Goal: Register for event/course

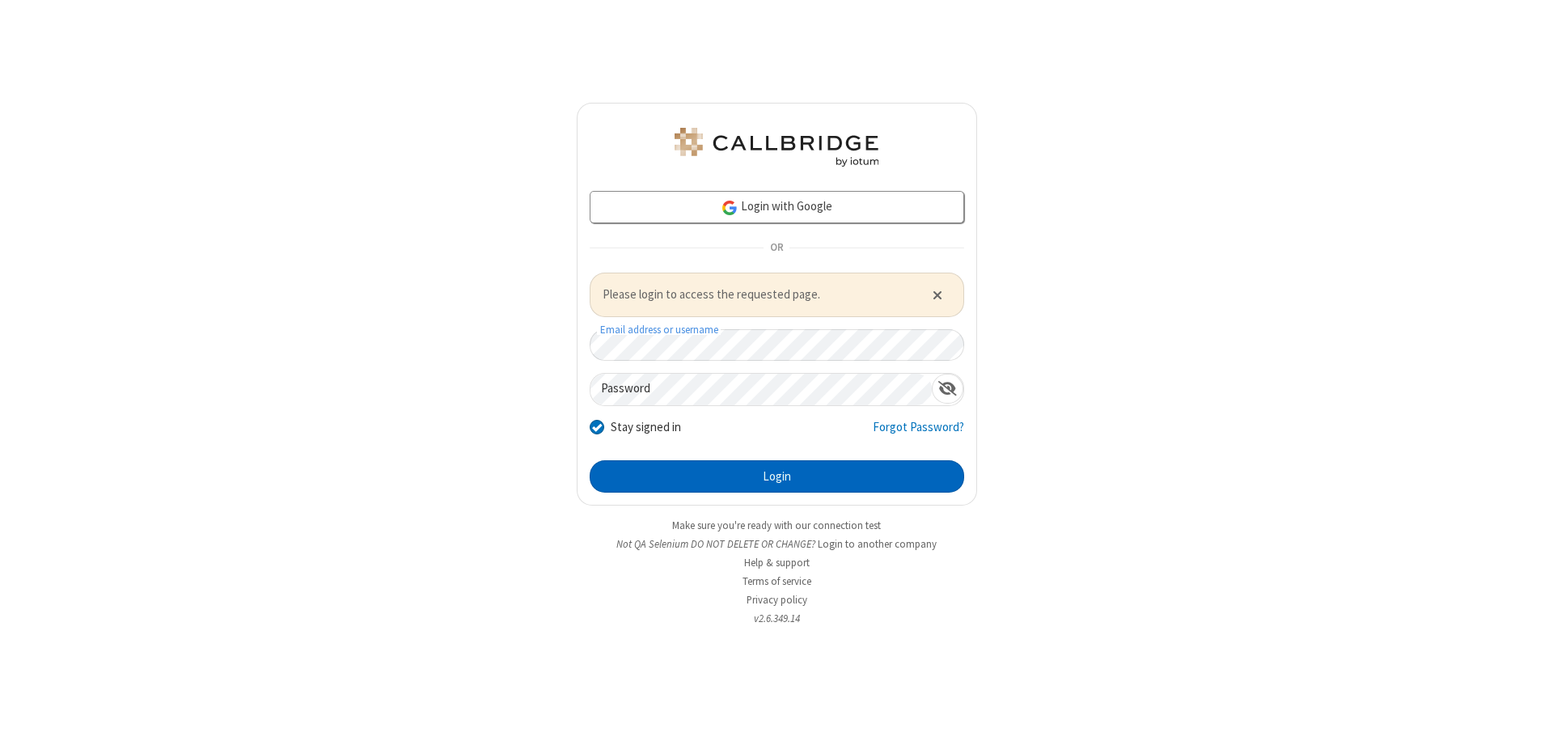
click at [776, 475] on button "Login" at bounding box center [776, 476] width 374 height 32
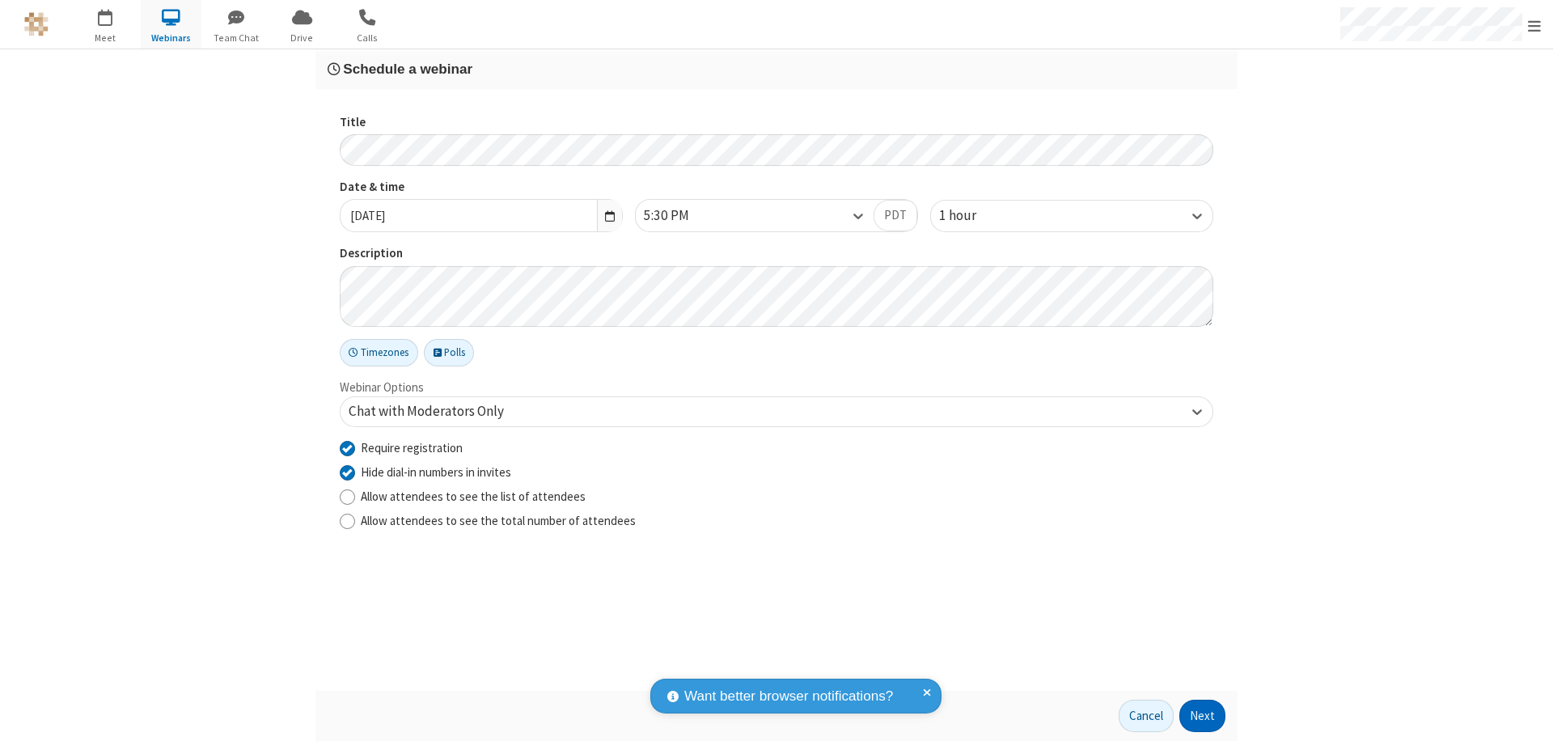
click at [347, 447] on input "Require registration" at bounding box center [347, 447] width 15 height 17
checkbox input "false"
click at [1202, 716] on button "Next" at bounding box center [1202, 715] width 46 height 32
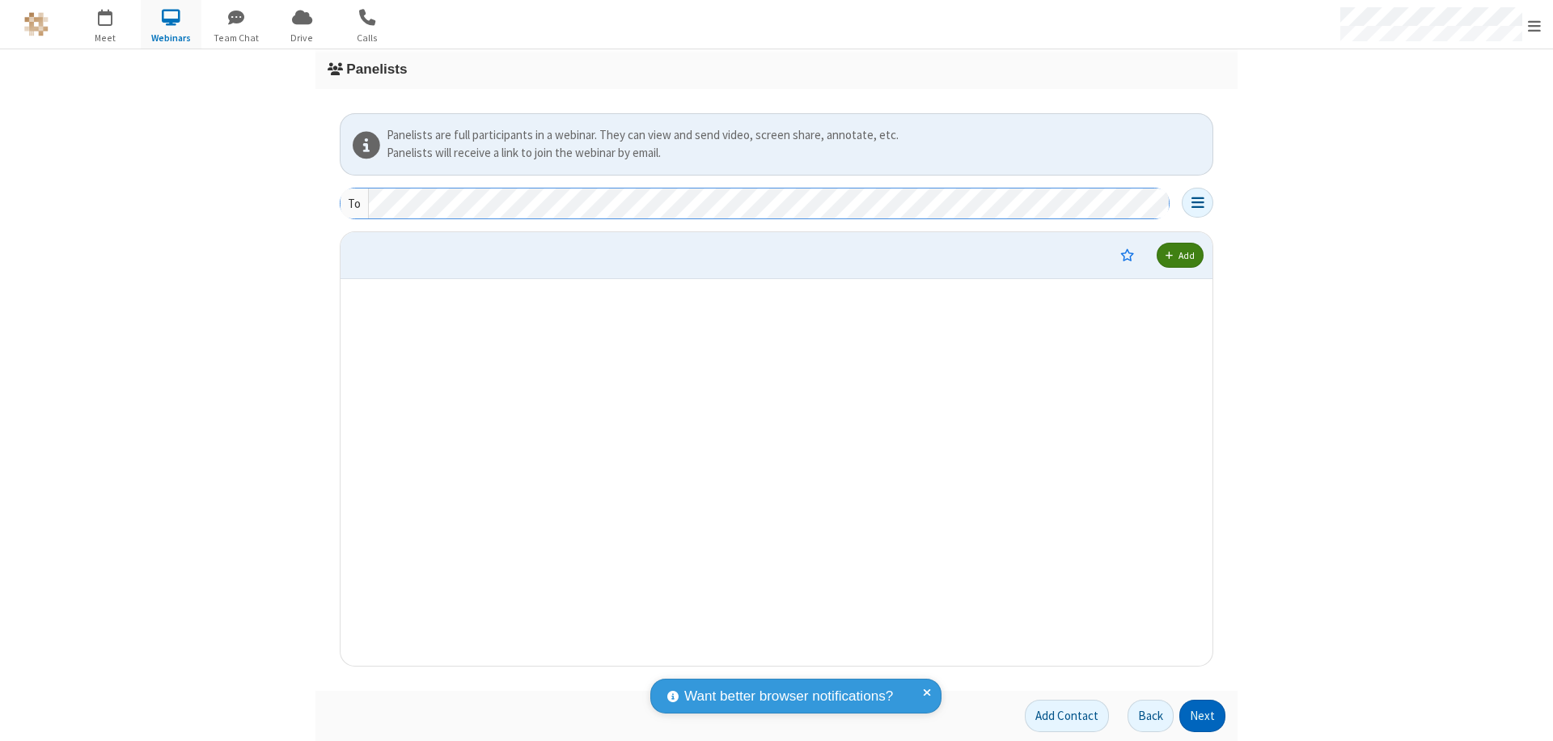
click at [1202, 716] on button "Next" at bounding box center [1202, 715] width 46 height 32
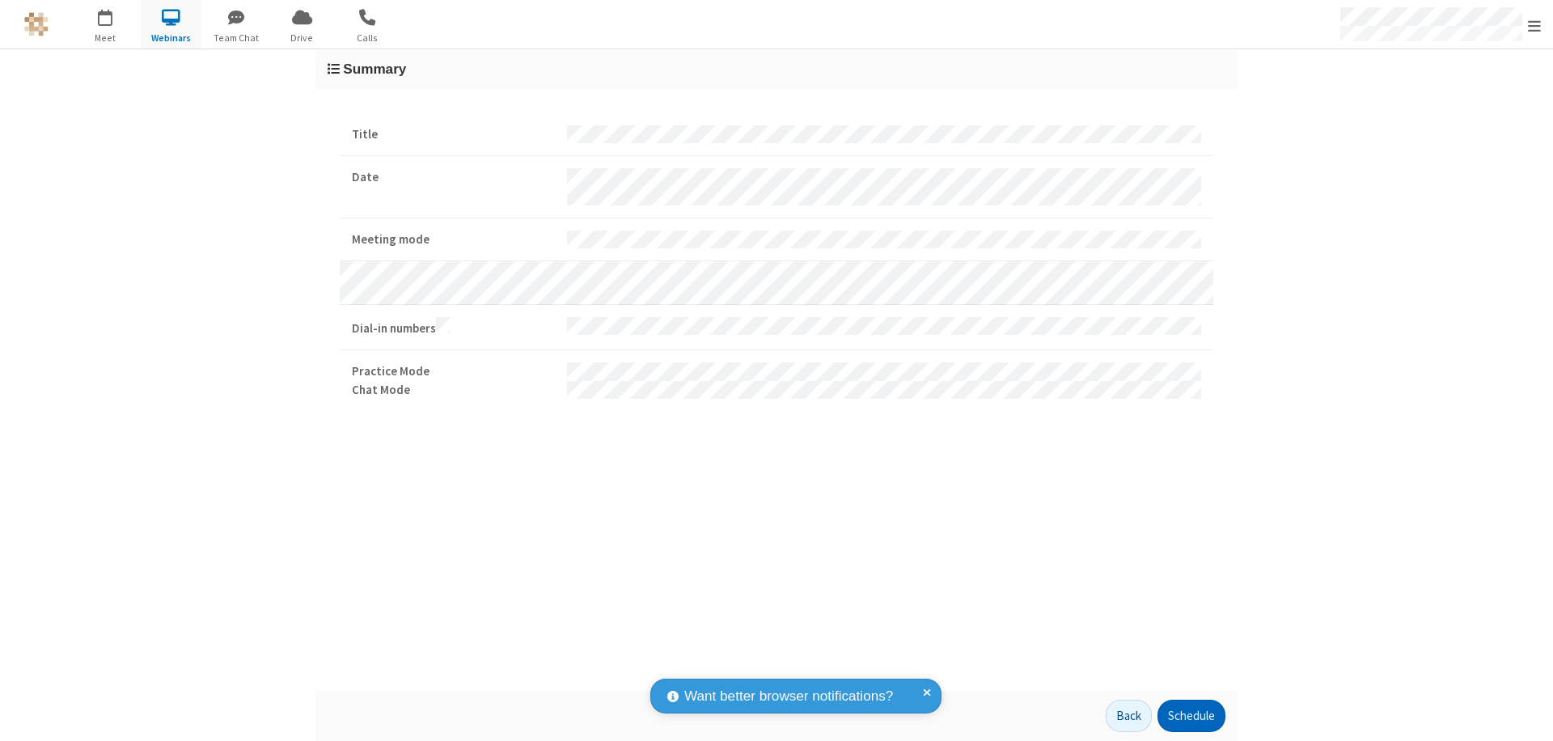
click at [1190, 716] on button "Schedule" at bounding box center [1191, 715] width 68 height 32
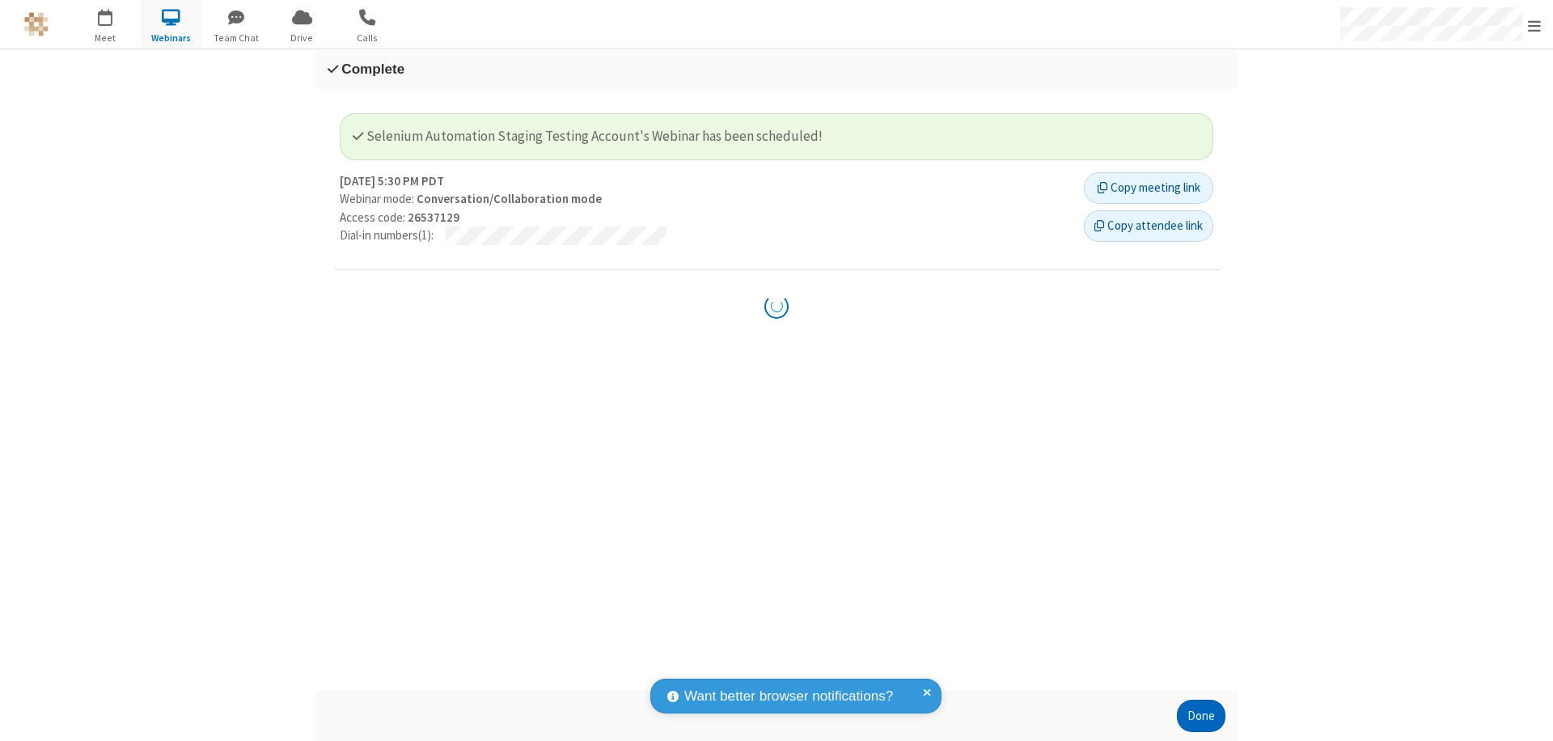
click at [1201, 716] on button "Done" at bounding box center [1201, 715] width 49 height 32
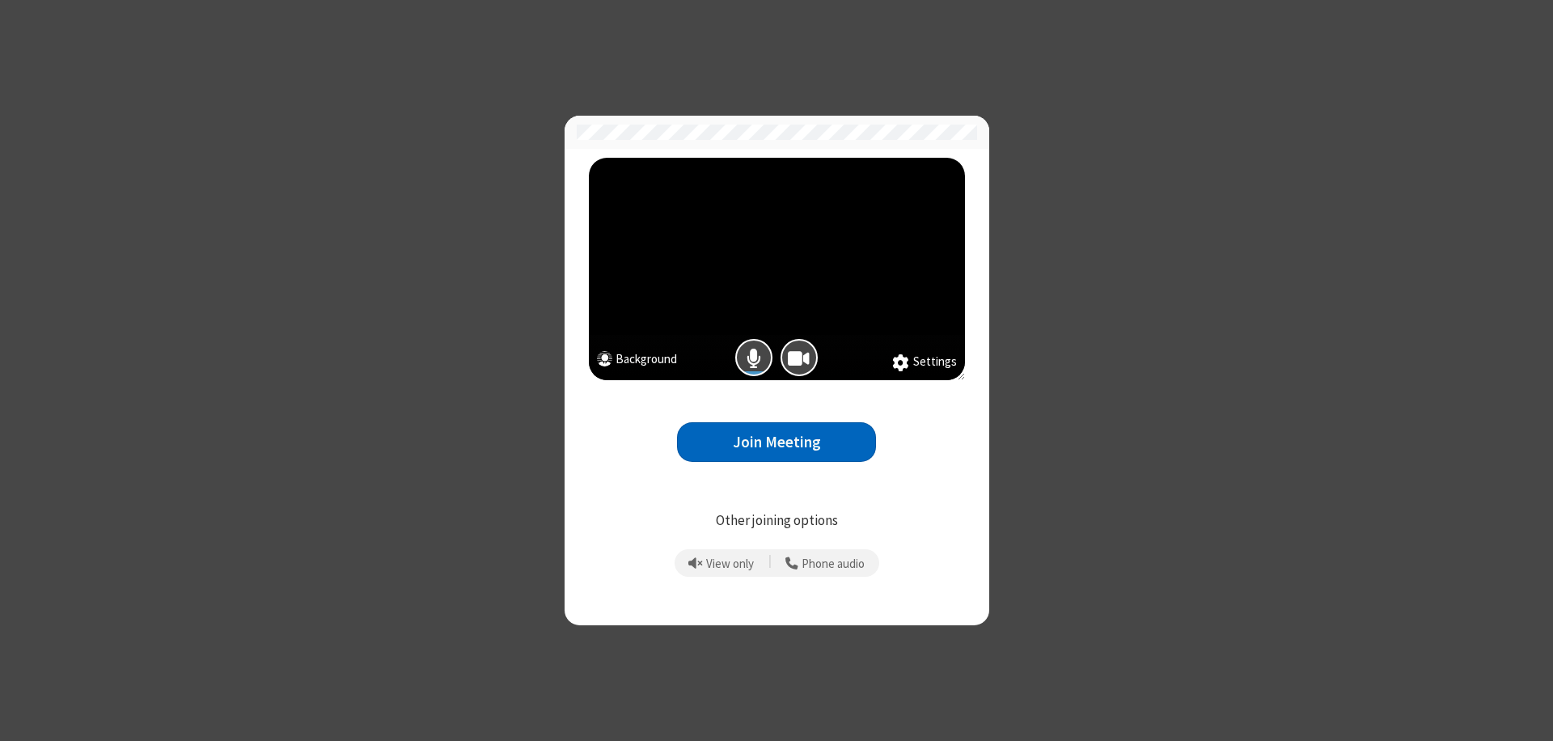
click at [776, 442] on button "Join Meeting" at bounding box center [776, 442] width 199 height 40
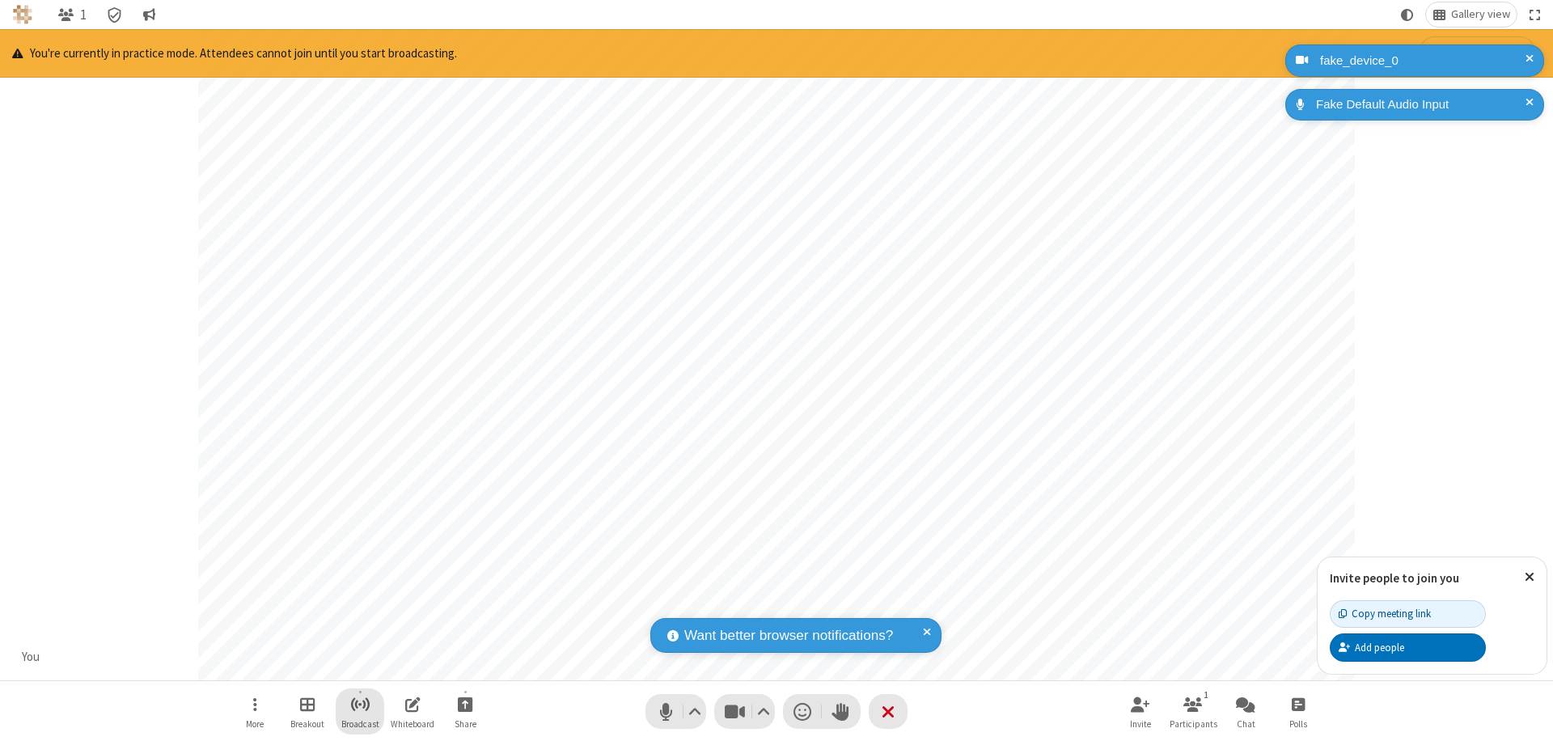
click at [359, 703] on span "Start broadcast" at bounding box center [360, 704] width 20 height 20
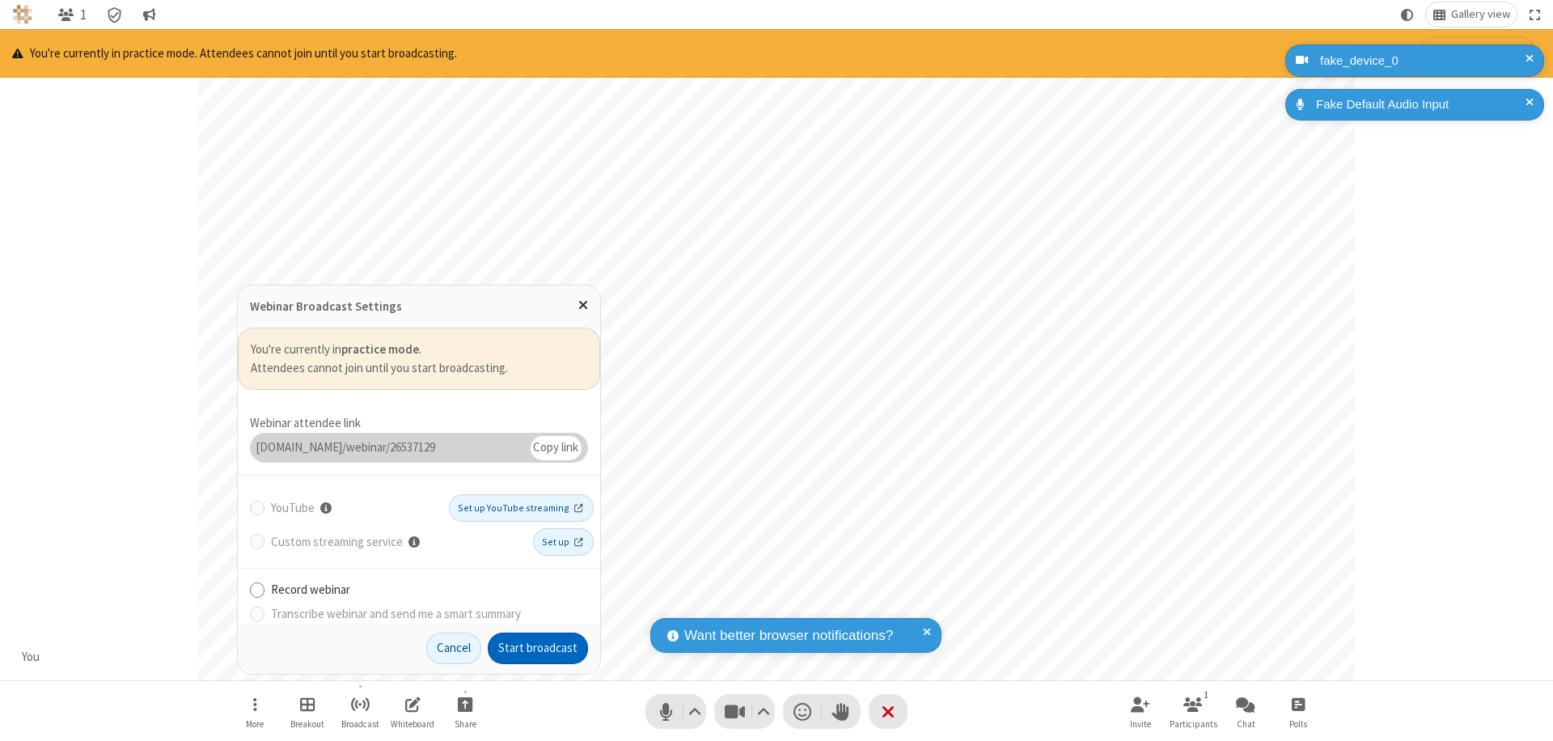
click at [538, 648] on button "Start broadcast" at bounding box center [538, 648] width 100 height 32
